Goal: Information Seeking & Learning: Find specific fact

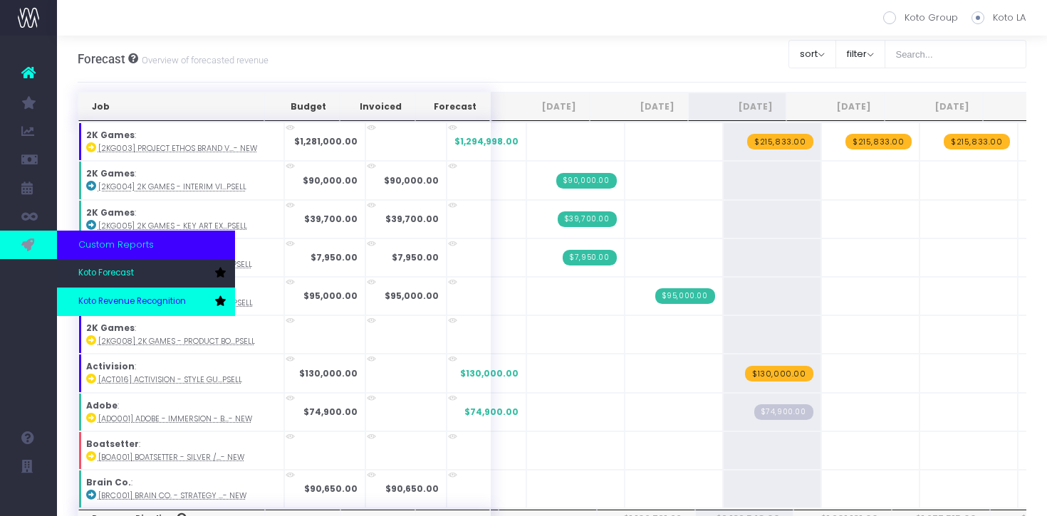
click at [92, 293] on link "Koto Revenue Recognition" at bounding box center [146, 302] width 178 height 28
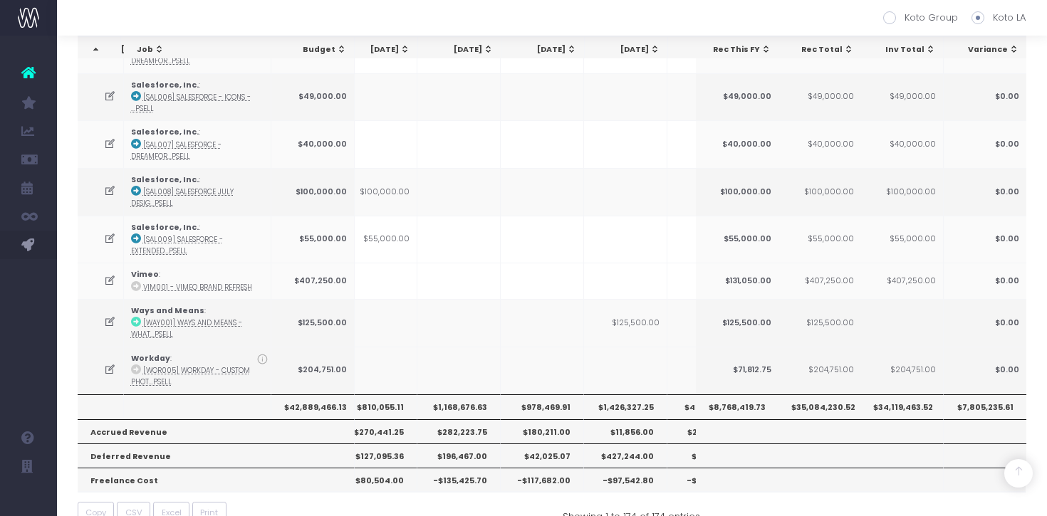
scroll to position [2145, 0]
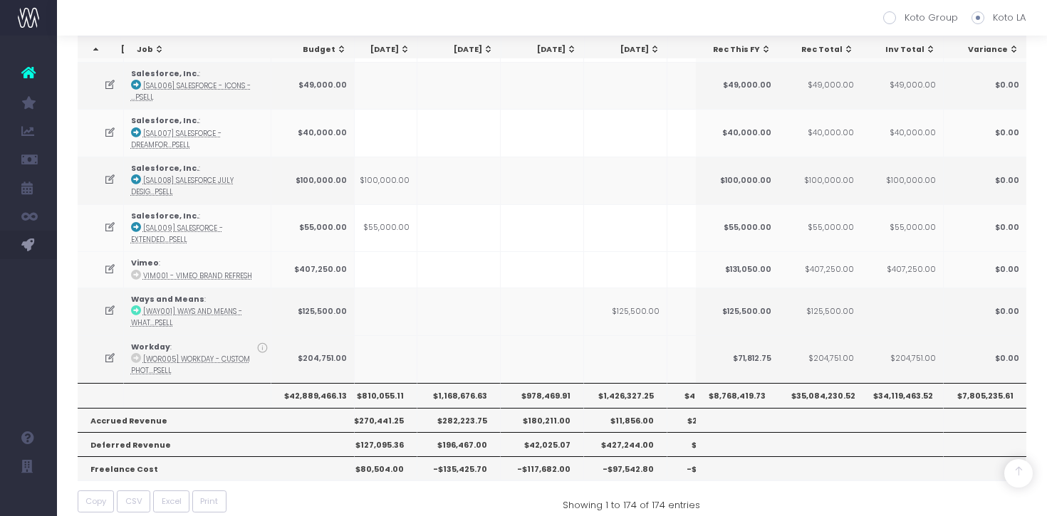
click at [548, 384] on th "$978,469.91" at bounding box center [542, 395] width 83 height 24
copy th "978,469.91"
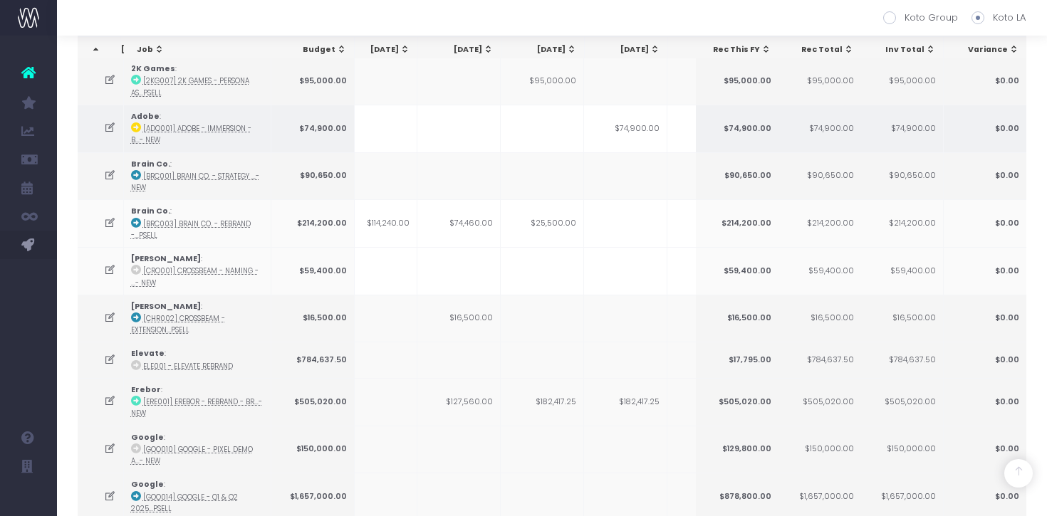
scroll to position [0, 0]
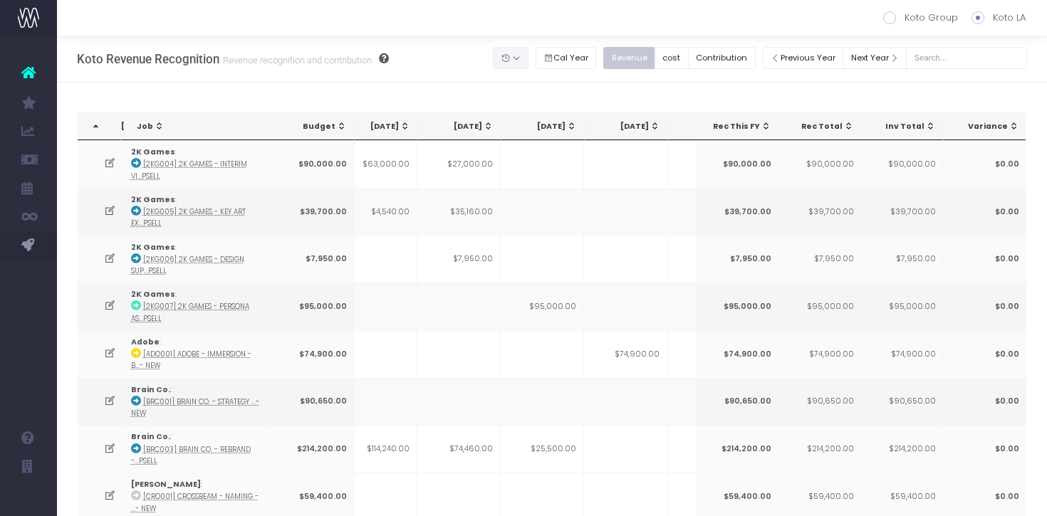
click at [527, 58] on button "button" at bounding box center [511, 58] width 36 height 22
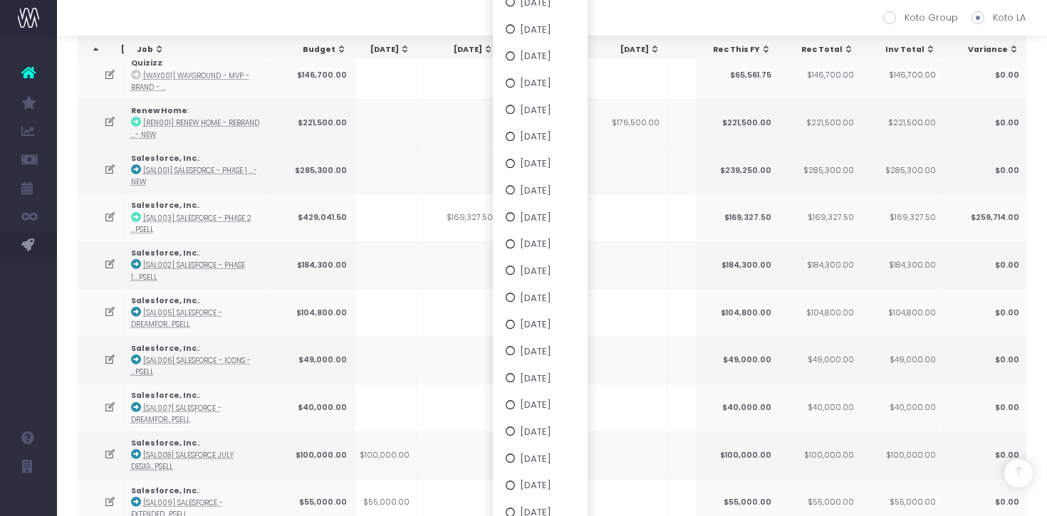
scroll to position [2163, 0]
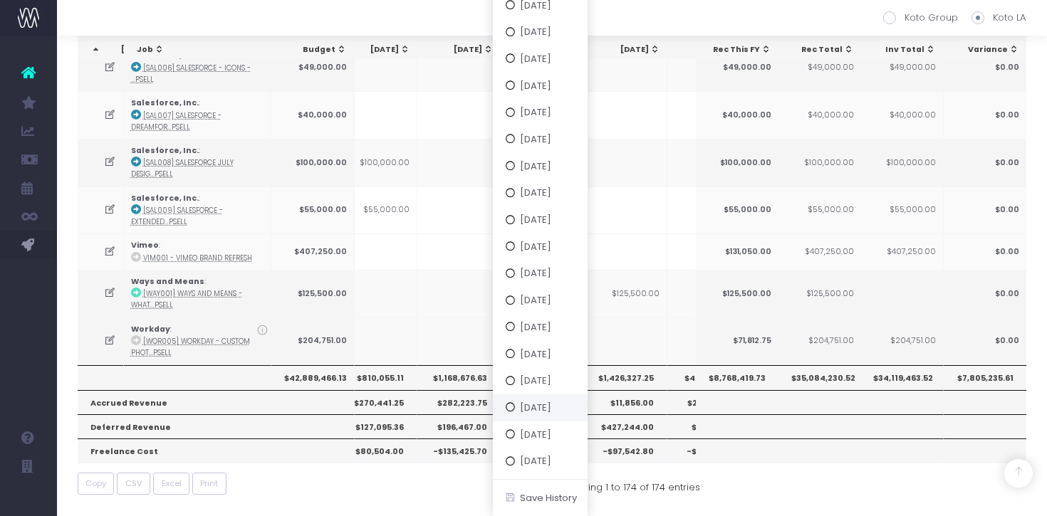
click at [561, 404] on button "Mon 29 Sep 25" at bounding box center [540, 407] width 95 height 27
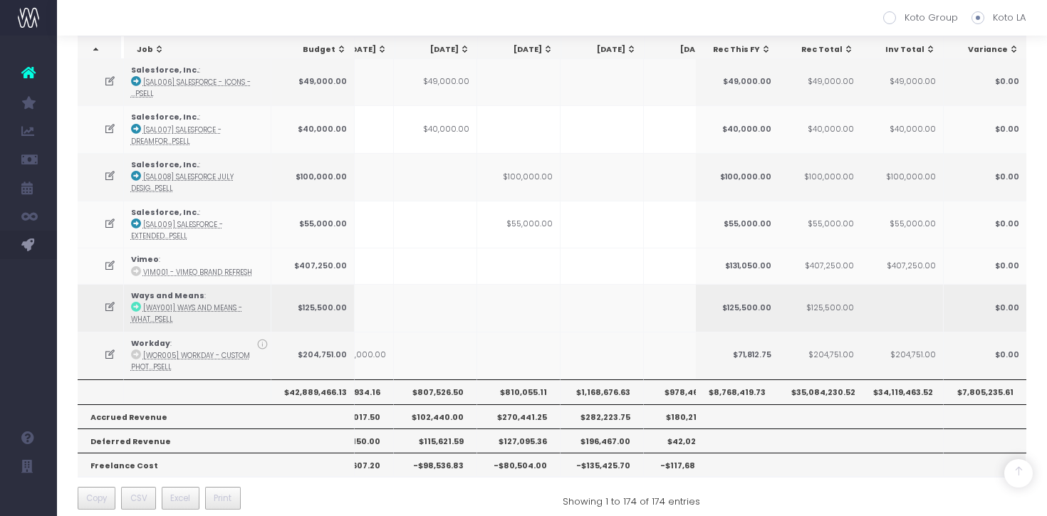
scroll to position [0, 445]
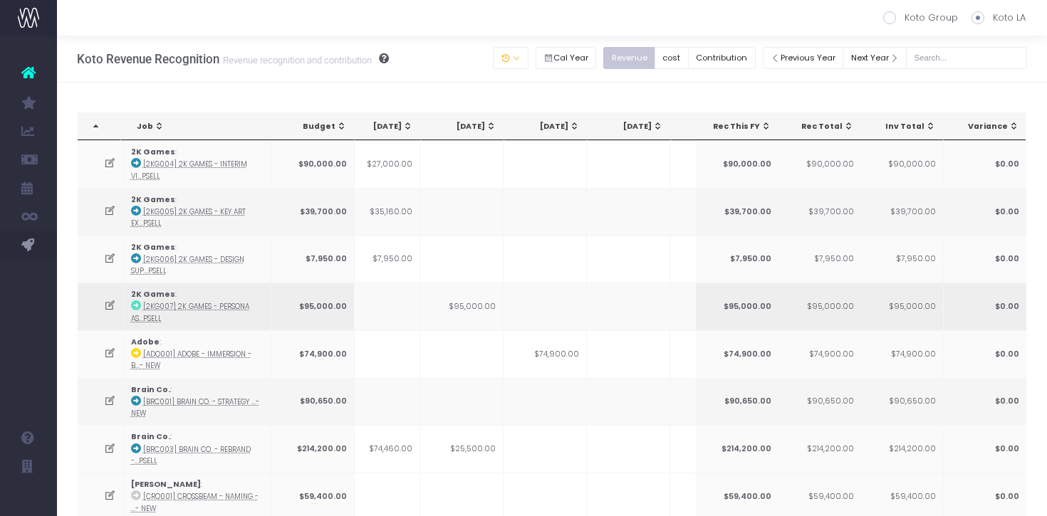
click at [486, 308] on td "$95,000.00" at bounding box center [461, 307] width 83 height 48
click at [528, 61] on button "button" at bounding box center [511, 58] width 36 height 22
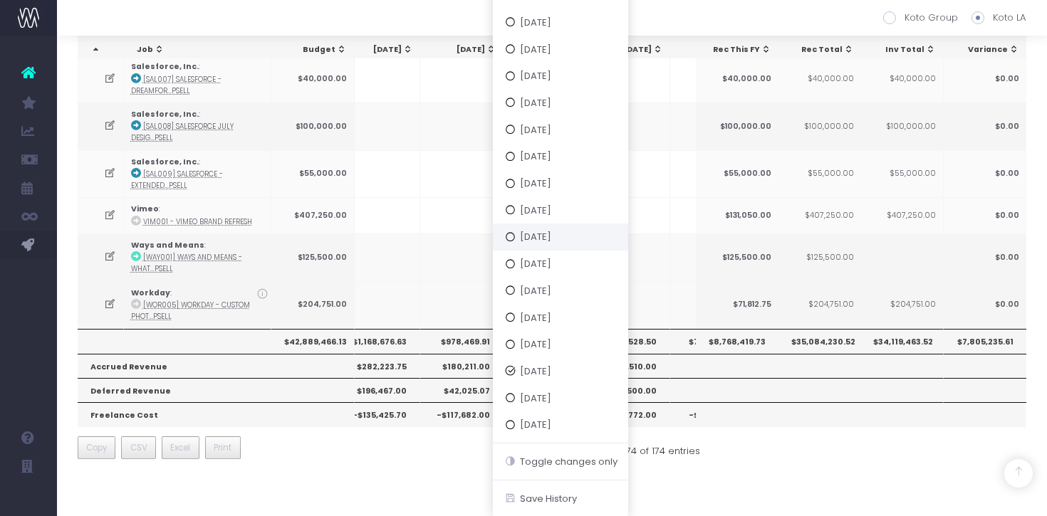
click at [582, 236] on button "Fri 19 Sep 25" at bounding box center [560, 237] width 135 height 27
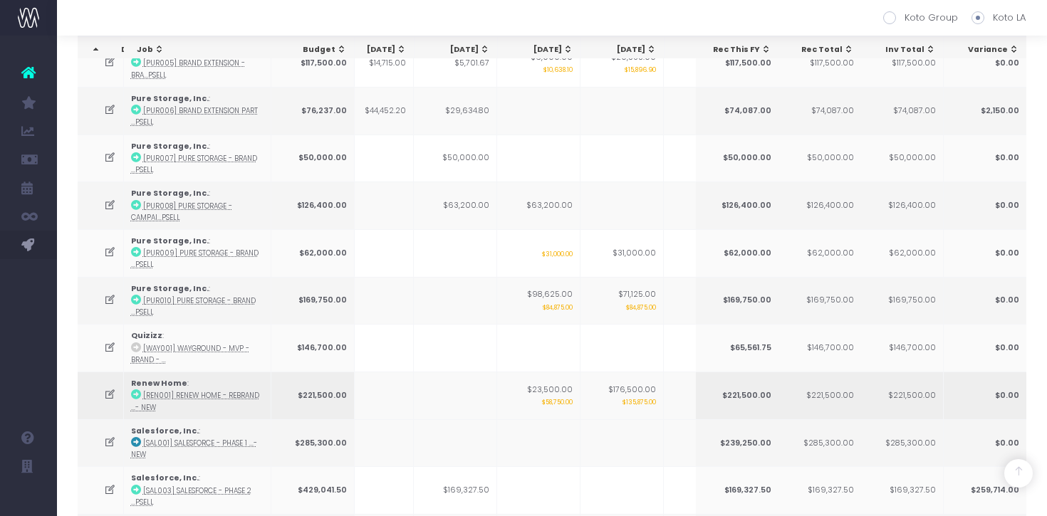
click at [556, 396] on small "$58,750.00" at bounding box center [538, 401] width 68 height 11
click at [562, 301] on small "$84,875.00" at bounding box center [538, 306] width 68 height 11
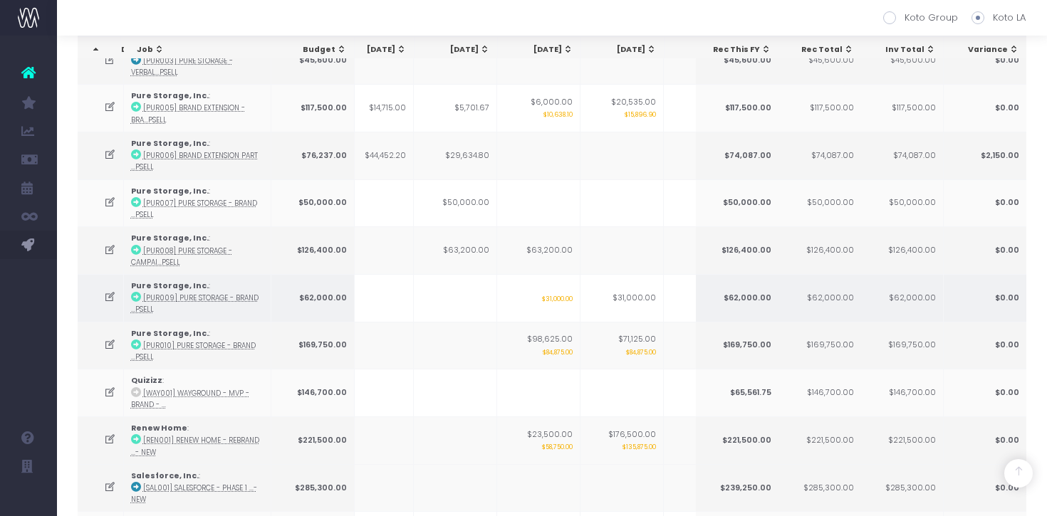
click at [562, 293] on small "$31,000.00" at bounding box center [538, 298] width 68 height 11
click at [565, 293] on small "$31,000.00" at bounding box center [538, 298] width 68 height 11
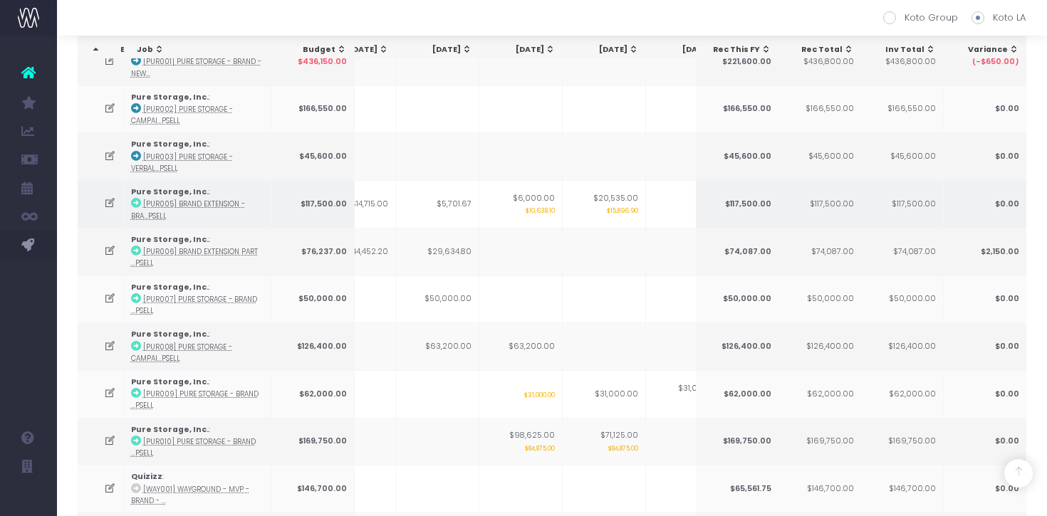
click at [540, 190] on td "$6,000.00 $10,638.10" at bounding box center [520, 204] width 83 height 48
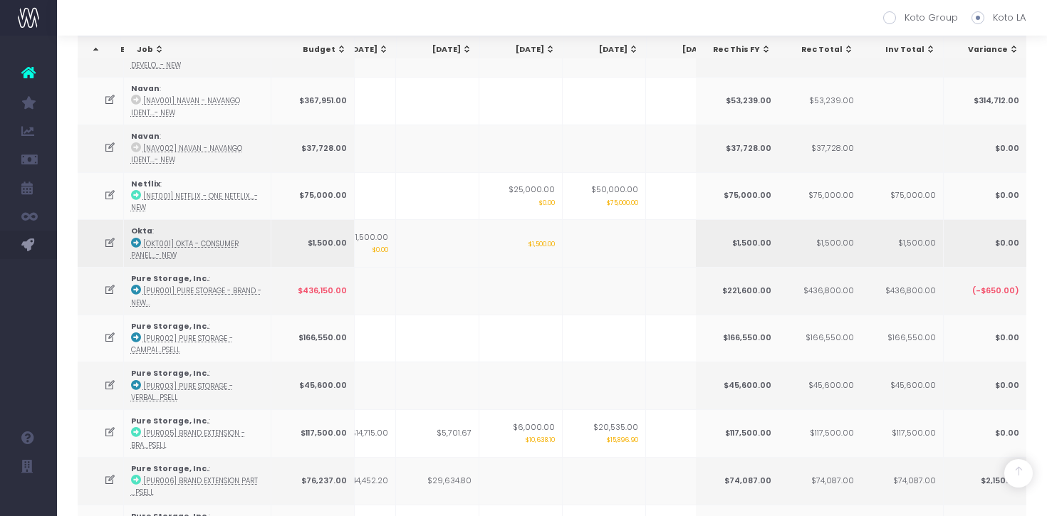
click at [540, 238] on small "$1,500.00" at bounding box center [520, 243] width 68 height 11
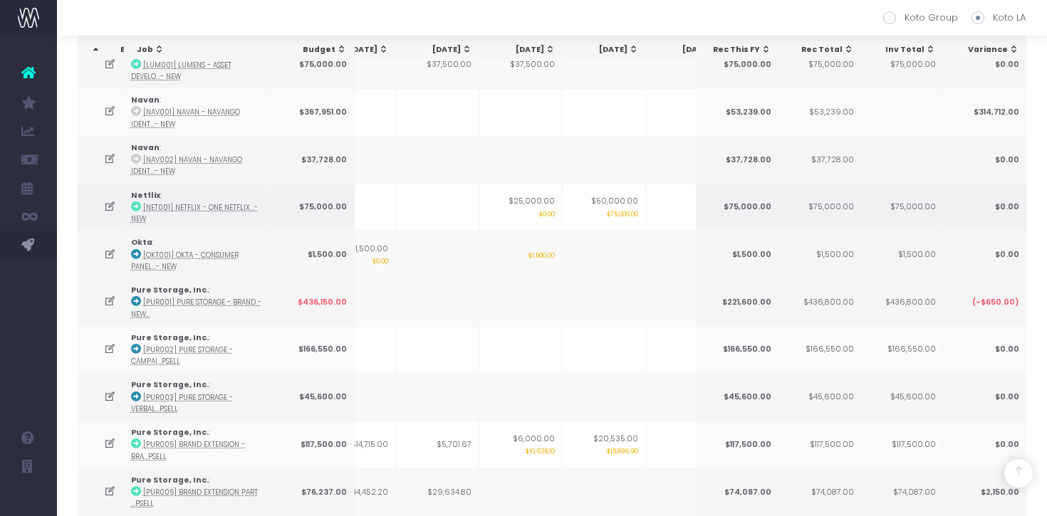
click at [545, 194] on td "$25,000.00 $0.00" at bounding box center [520, 208] width 83 height 48
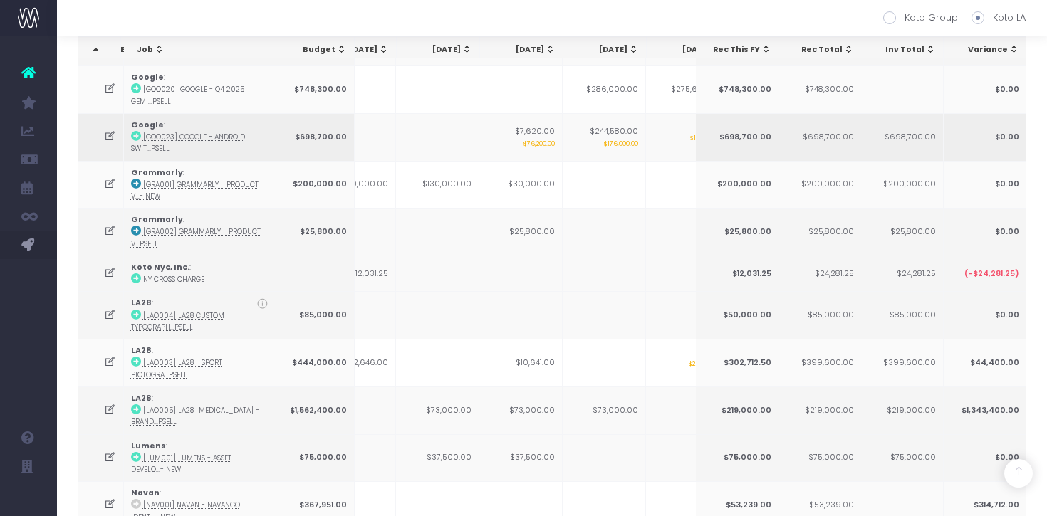
click at [540, 129] on td "$7,620.00 $76,200.00" at bounding box center [520, 137] width 83 height 48
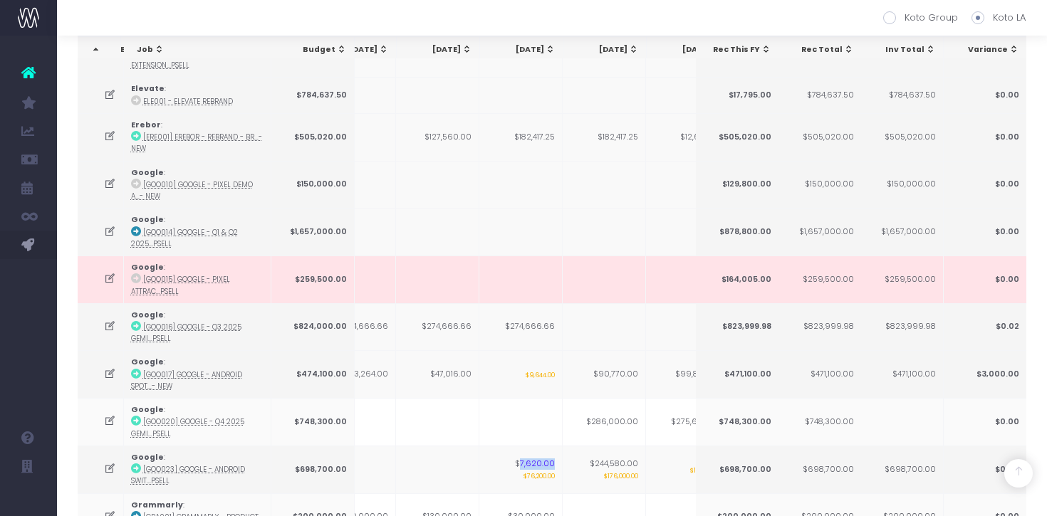
scroll to position [0, 0]
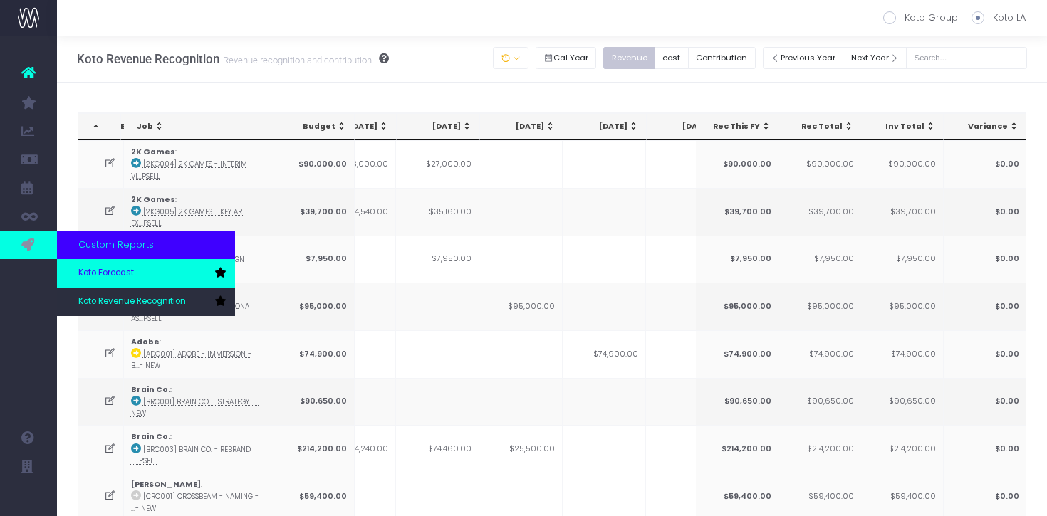
click at [75, 268] on link "Koto Forecast" at bounding box center [146, 273] width 178 height 28
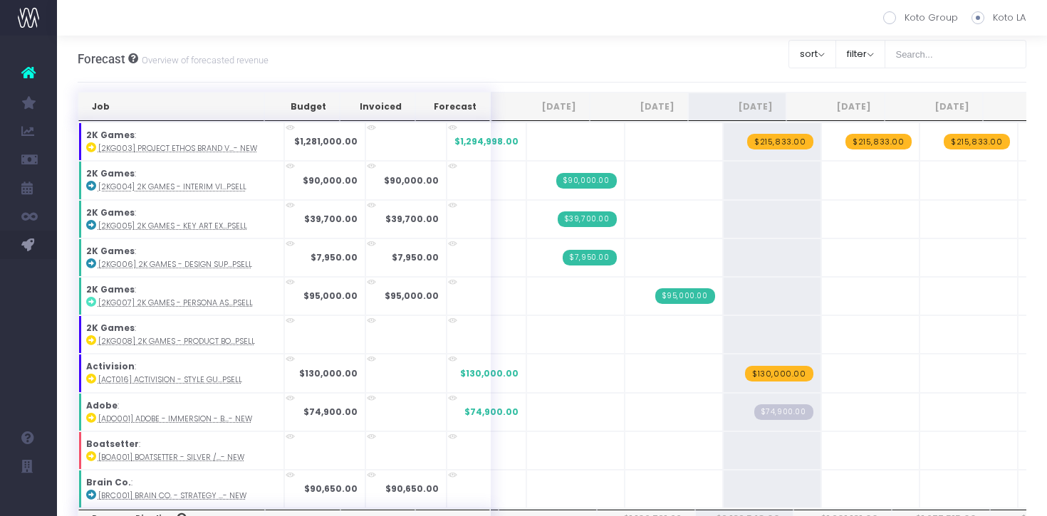
scroll to position [1, 0]
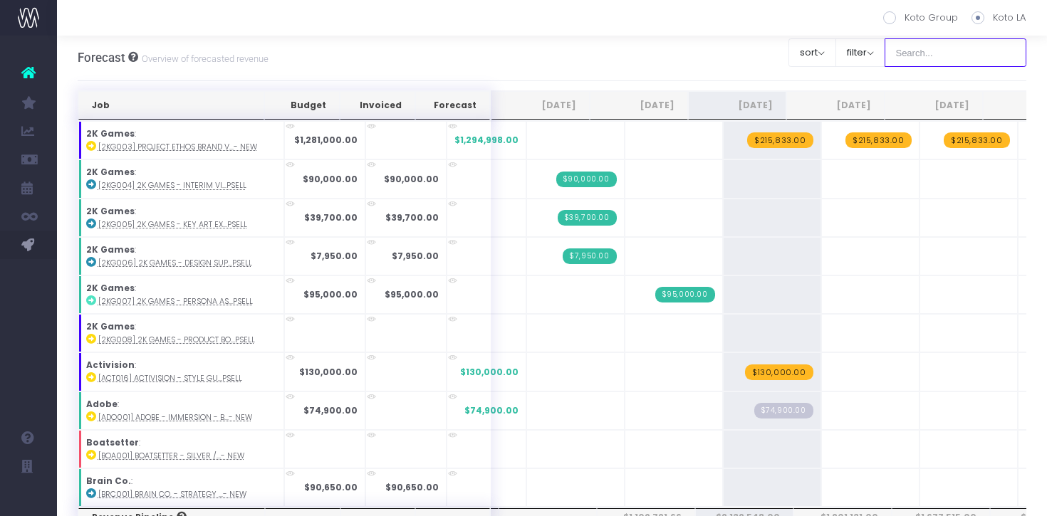
click at [956, 61] on input "text" at bounding box center [955, 52] width 142 height 28
type input "kiera"
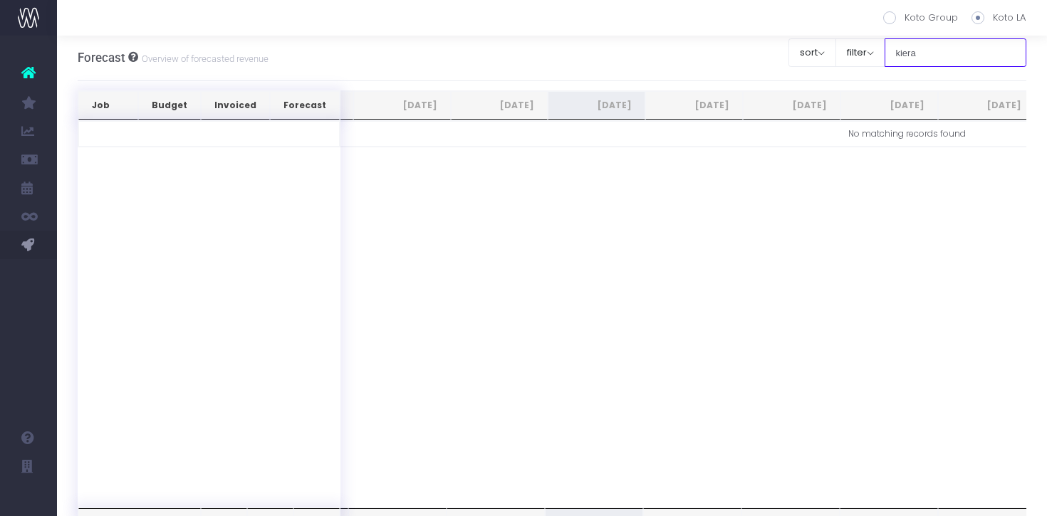
scroll to position [0, 0]
click at [933, 54] on input "kiera" at bounding box center [955, 54] width 142 height 28
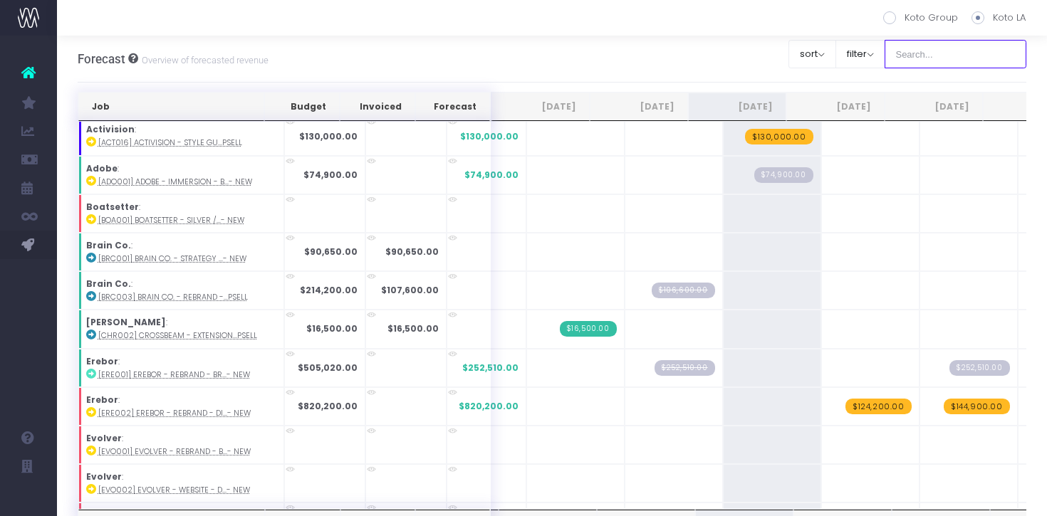
scroll to position [268, 0]
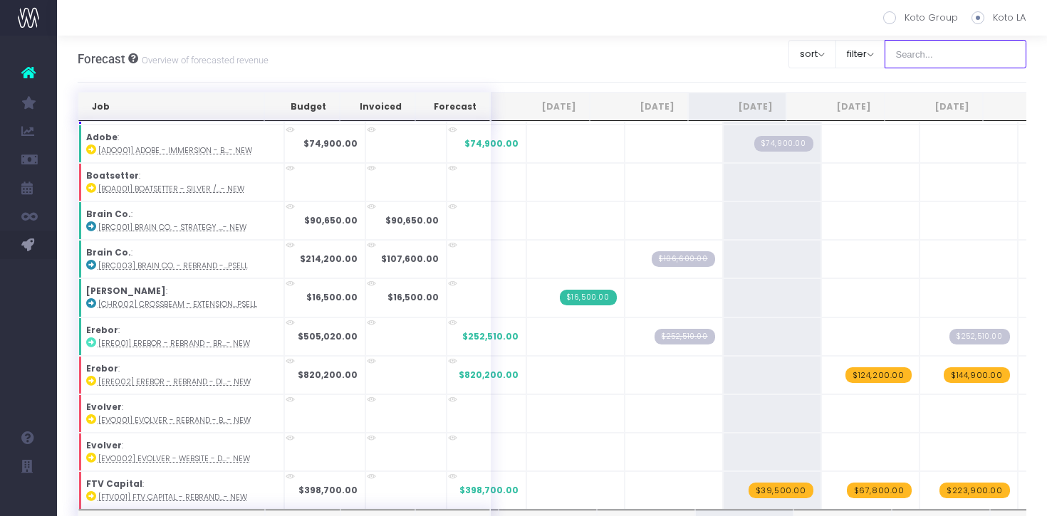
click at [948, 58] on input "text" at bounding box center [955, 54] width 142 height 28
type input "[PERSON_NAME]"
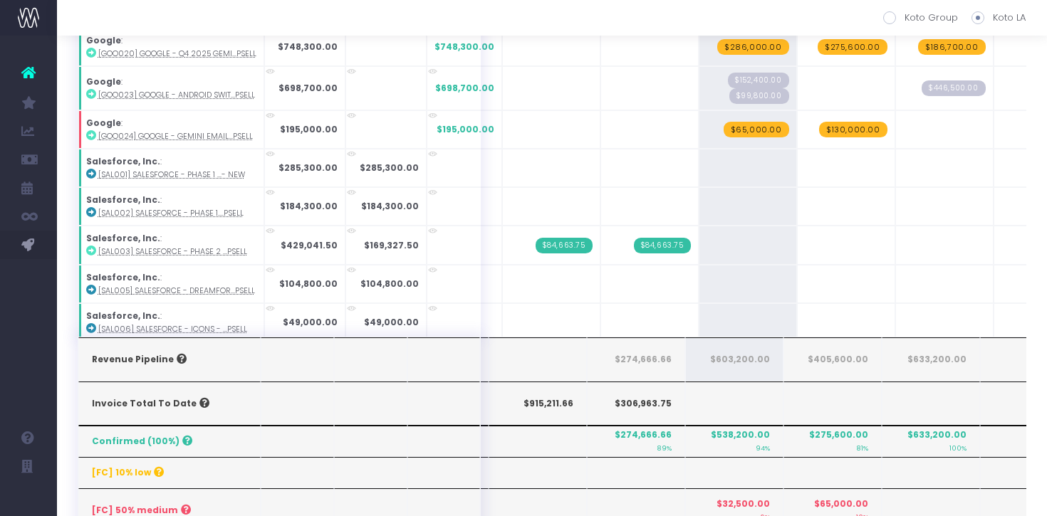
scroll to position [0, 0]
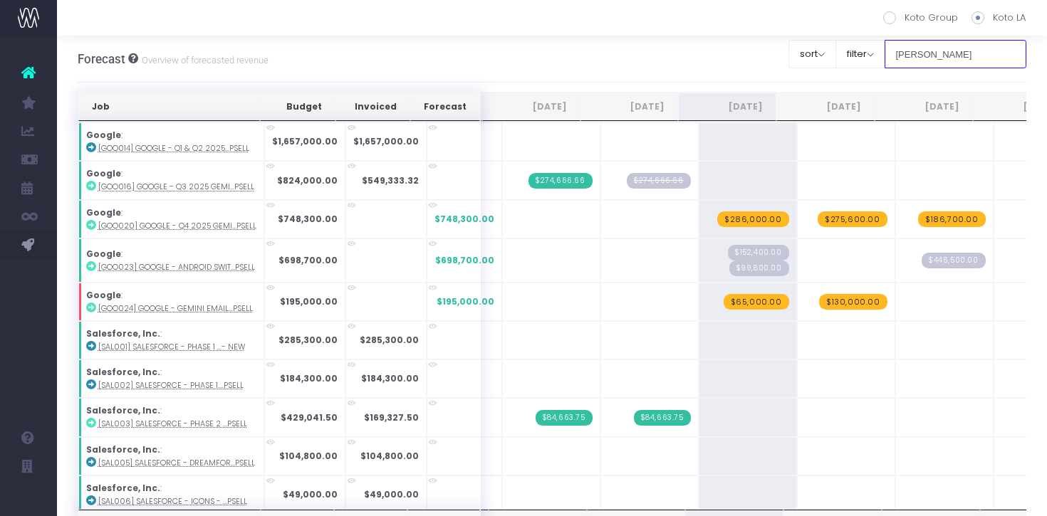
click at [981, 57] on input "[PERSON_NAME]" at bounding box center [955, 54] width 142 height 28
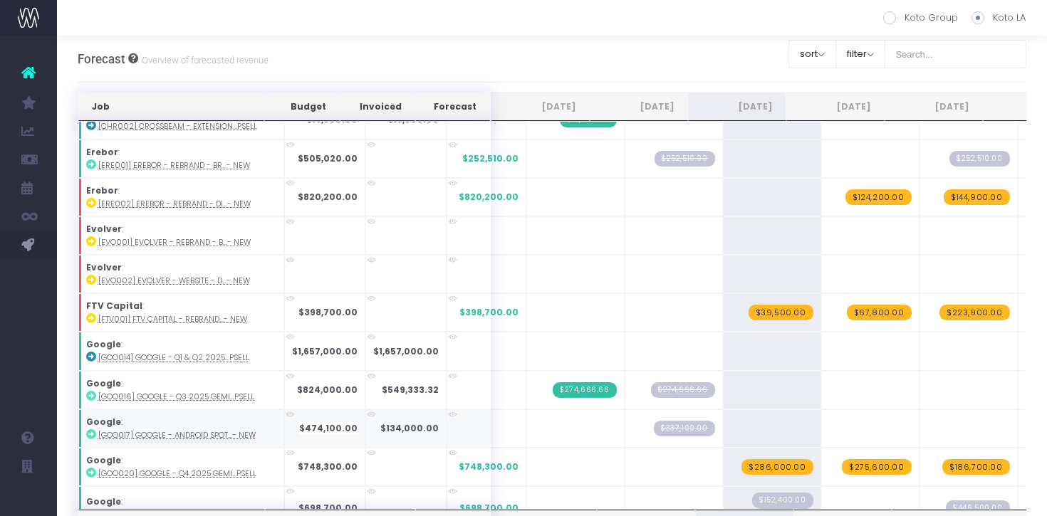
click at [96, 434] on td "Google : [GOO017] Google - Android Spot...- New" at bounding box center [181, 428] width 206 height 38
click at [95, 434] on icon at bounding box center [91, 434] width 10 height 10
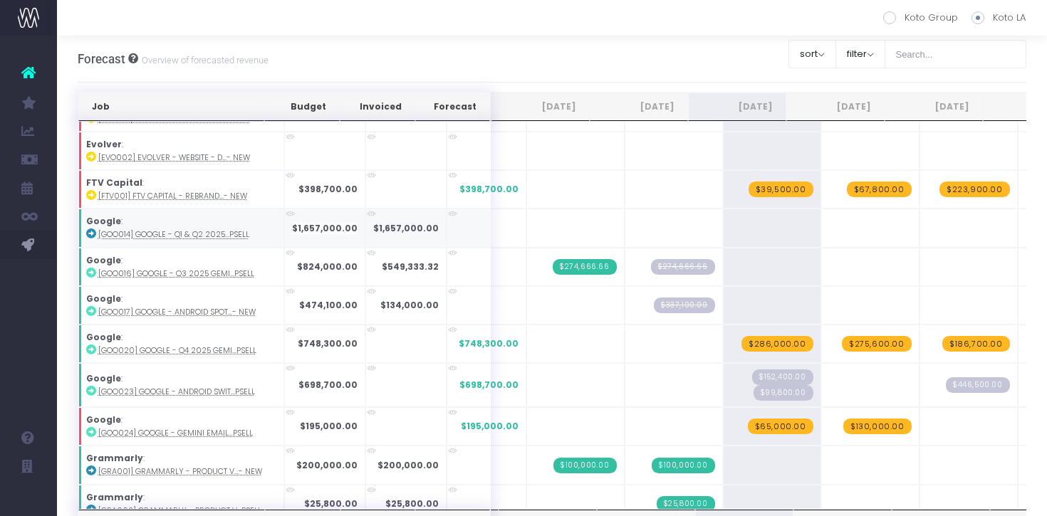
scroll to position [570, 0]
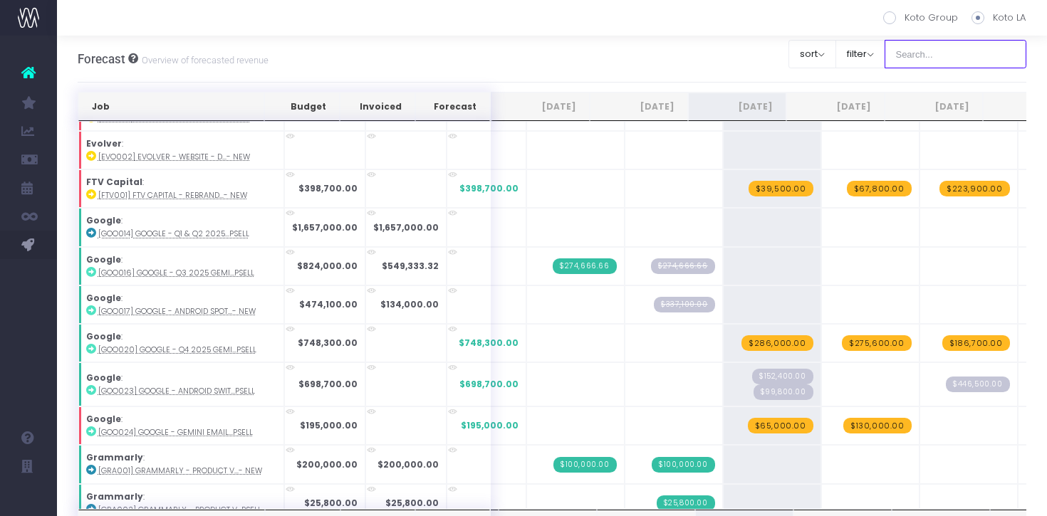
click at [948, 54] on input "text" at bounding box center [955, 54] width 142 height 28
type input "m"
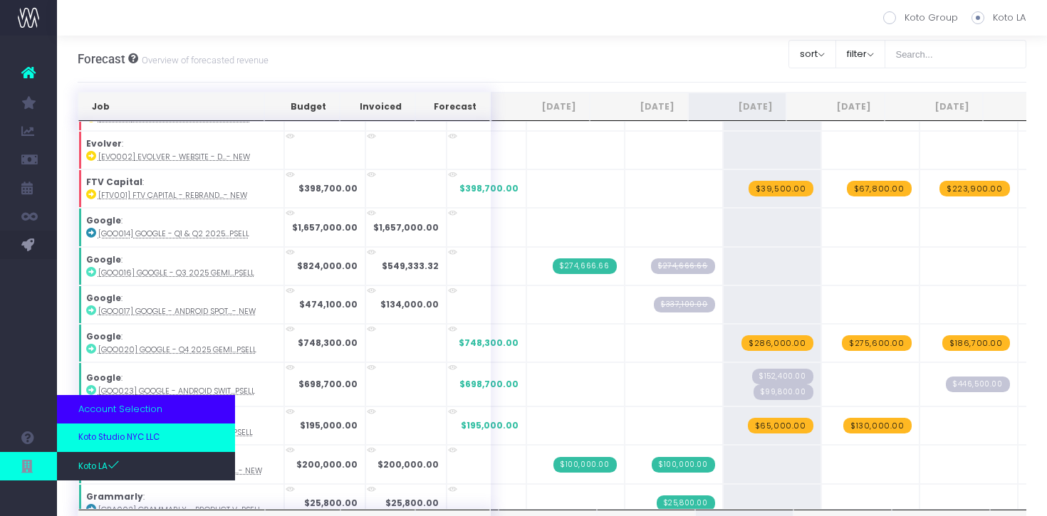
click at [119, 440] on span "Koto Studio NYC LLC" at bounding box center [118, 437] width 81 height 13
